Goal: Task Accomplishment & Management: Manage account settings

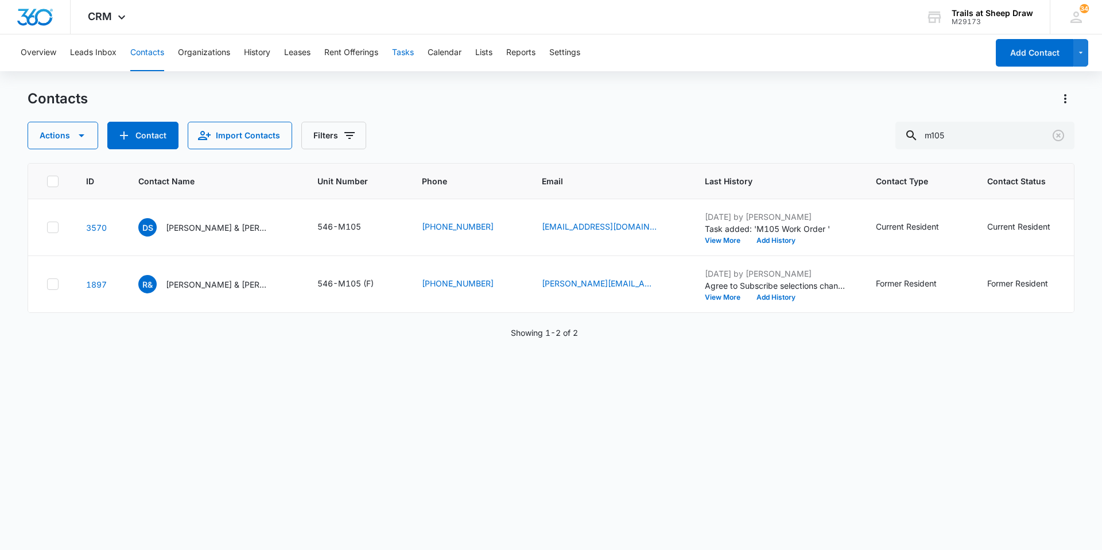
click at [400, 60] on button "Tasks" at bounding box center [403, 52] width 22 height 37
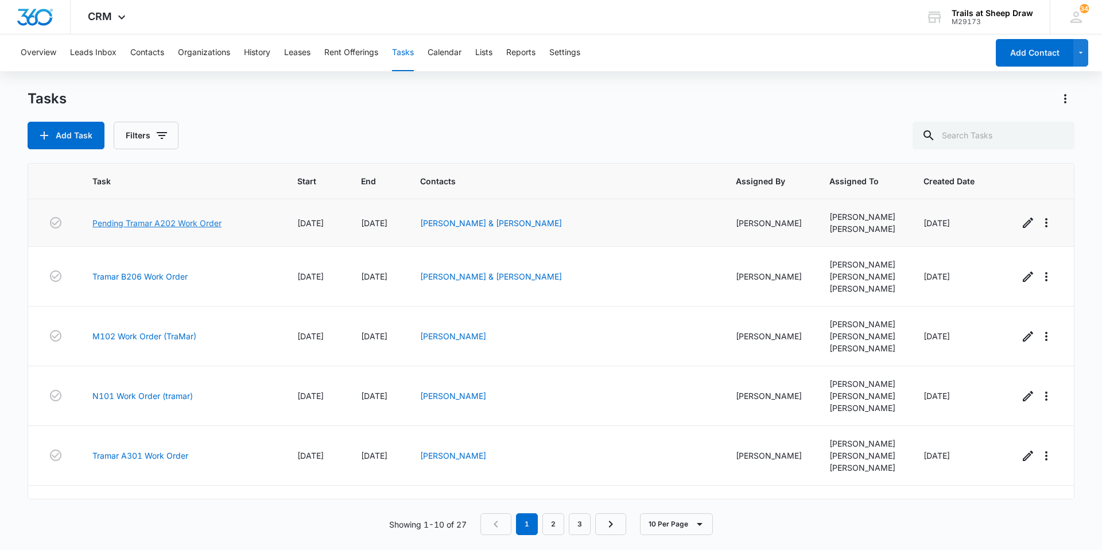
click at [165, 223] on link "Pending Tramar A202 Work Order" at bounding box center [156, 223] width 129 height 12
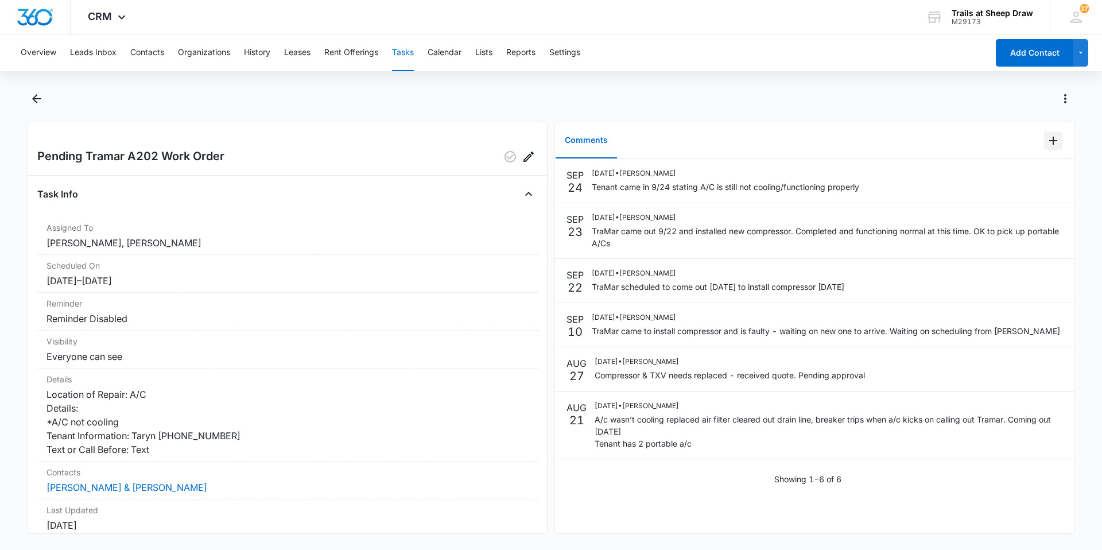
click at [1046, 137] on icon "Add Comment" at bounding box center [1053, 141] width 14 height 14
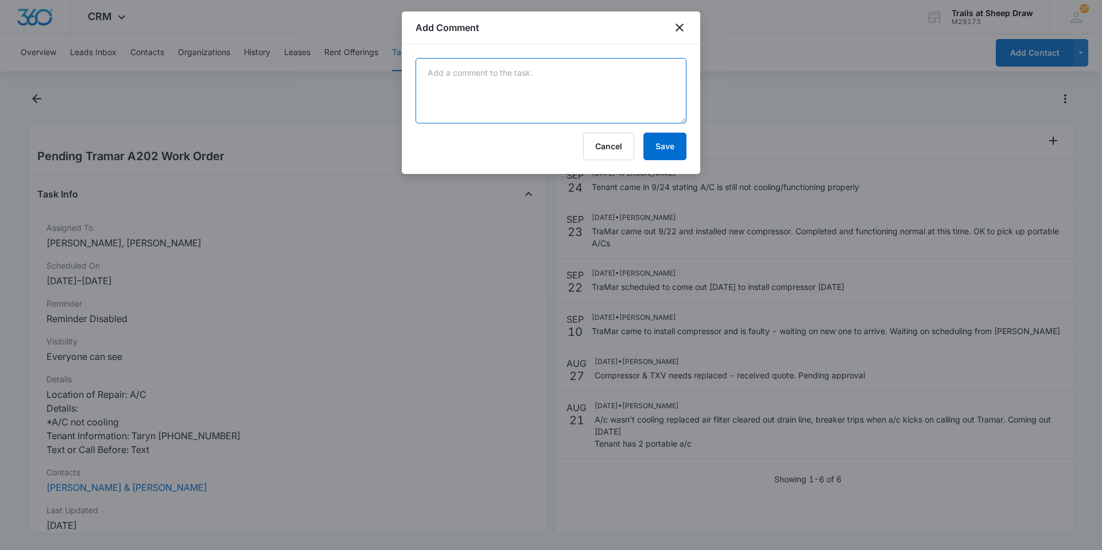
click at [519, 83] on textarea at bounding box center [550, 90] width 271 height 65
type textarea "A/C repaired by TraMar and new insulation was installed. Operating properly at …"
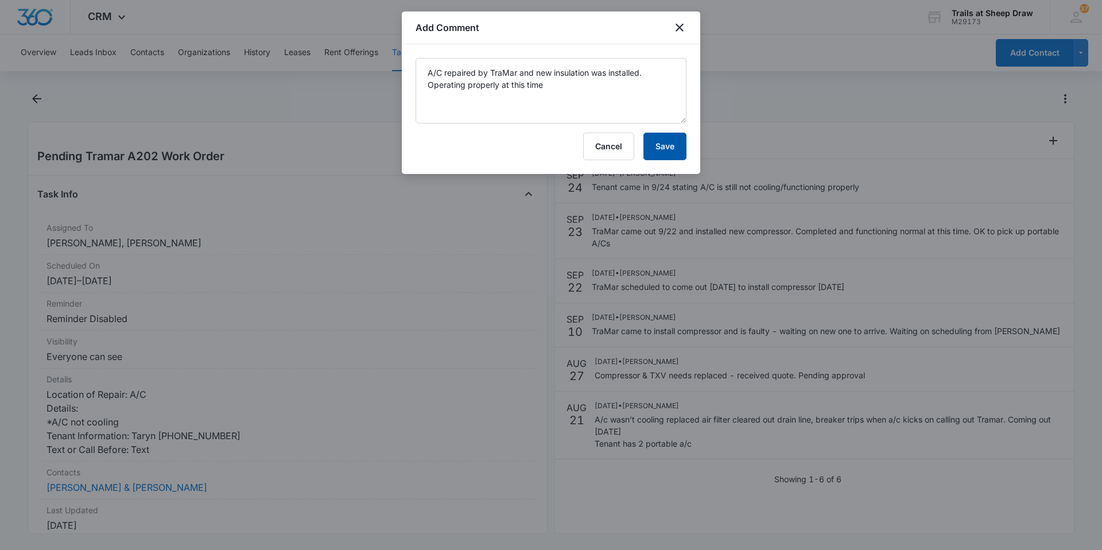
click at [664, 147] on button "Save" at bounding box center [664, 147] width 43 height 28
